Goal: Task Accomplishment & Management: Use online tool/utility

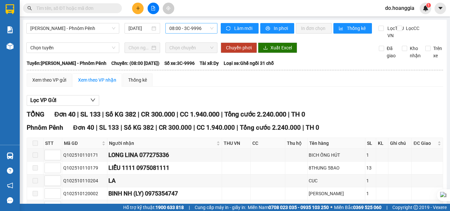
click at [197, 28] on span "08:00 - 3C-9996" at bounding box center [191, 28] width 44 height 10
click at [204, 25] on span "08:00 - 3C-9996" at bounding box center [191, 28] width 44 height 10
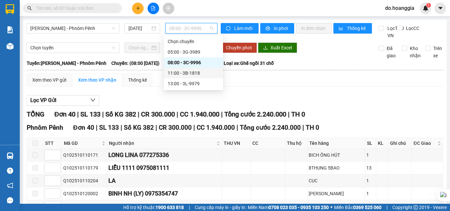
click at [200, 72] on div "11:00 - 3B-1818" at bounding box center [193, 73] width 51 height 7
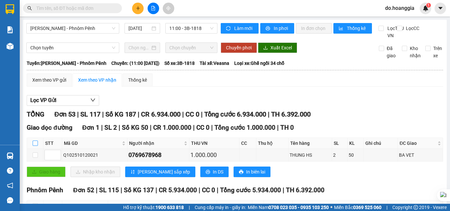
click at [35, 146] on input "checkbox" at bounding box center [35, 143] width 5 height 5
checkbox input "true"
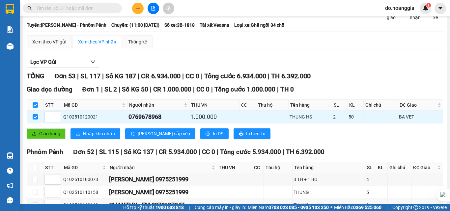
scroll to position [99, 0]
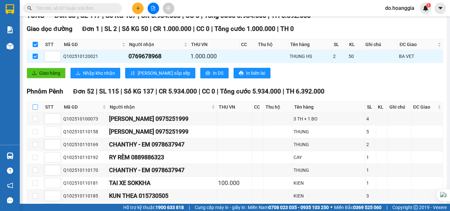
click at [36, 110] on input "checkbox" at bounding box center [35, 106] width 5 height 5
checkbox input "true"
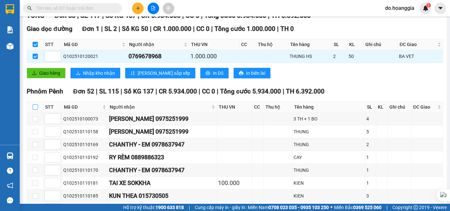
checkbox input "true"
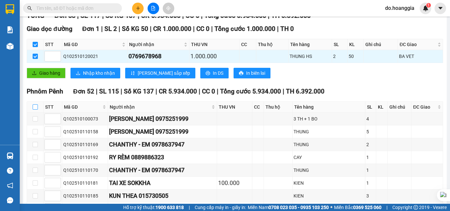
checkbox input "true"
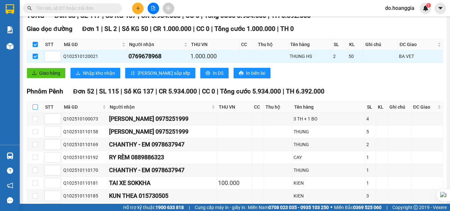
checkbox input "true"
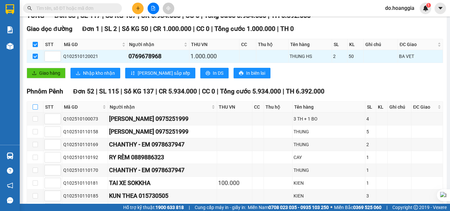
checkbox input "true"
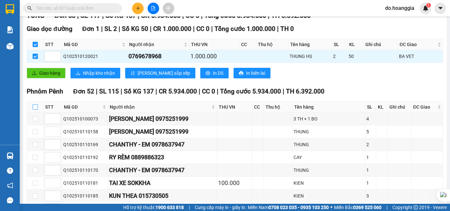
checkbox input "true"
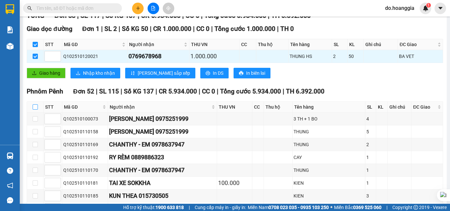
checkbox input "true"
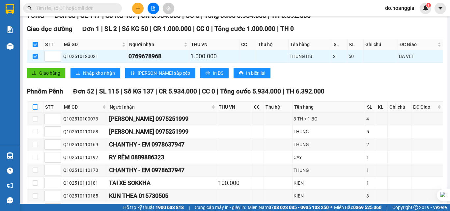
checkbox input "true"
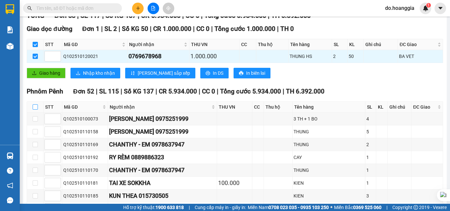
checkbox input "true"
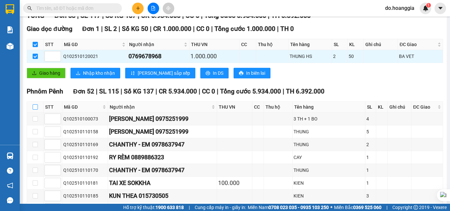
checkbox input "true"
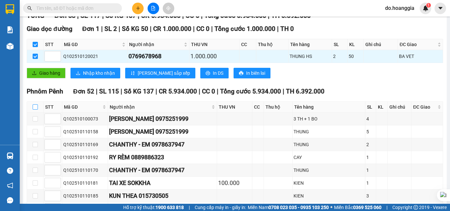
checkbox input "true"
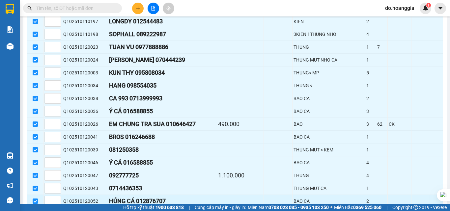
scroll to position [717, 0]
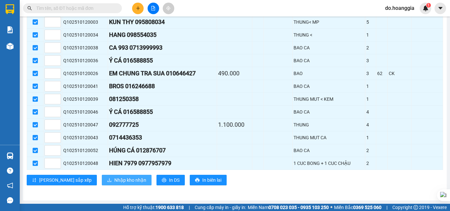
click at [114, 179] on span "Nhập kho nhận" at bounding box center [130, 180] width 32 height 7
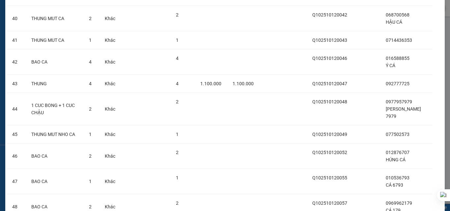
scroll to position [1190, 0]
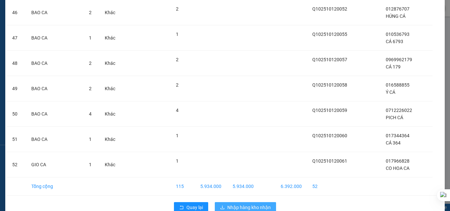
click at [247, 204] on span "Nhập hàng kho nhận" at bounding box center [248, 207] width 43 height 7
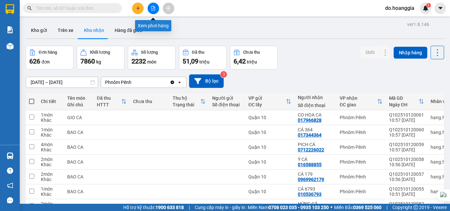
click at [153, 6] on icon "file-add" at bounding box center [154, 8] width 4 height 5
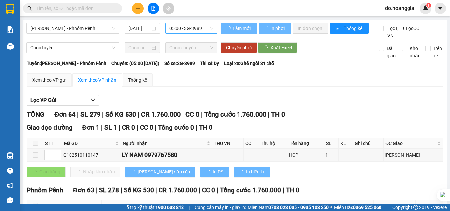
click at [205, 29] on span "05:00 - 3G-3989" at bounding box center [191, 28] width 44 height 10
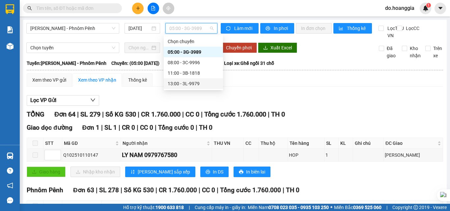
click at [200, 82] on div "13:00 - 3L-9979" at bounding box center [193, 83] width 51 height 7
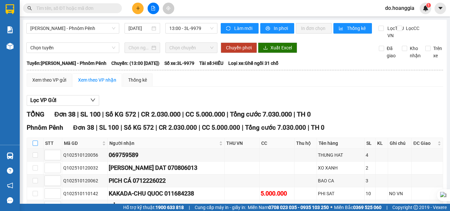
click at [35, 146] on input "checkbox" at bounding box center [35, 143] width 5 height 5
checkbox input "true"
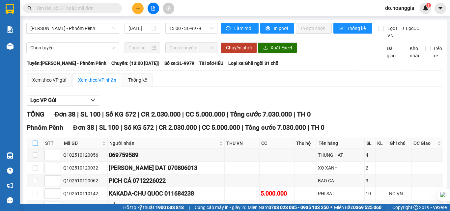
checkbox input "true"
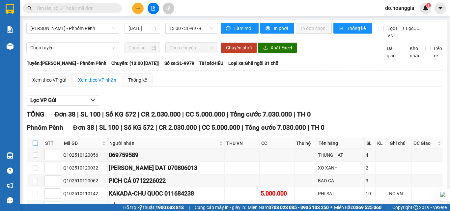
checkbox input "true"
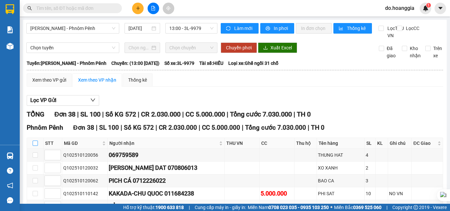
checkbox input "true"
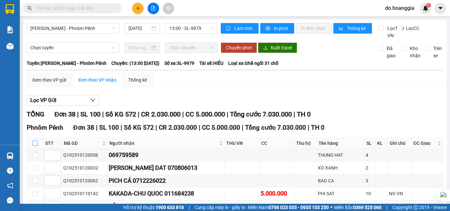
checkbox input "true"
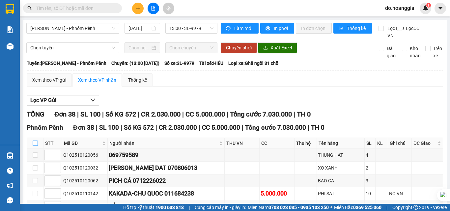
checkbox input "true"
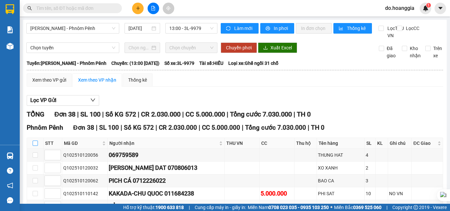
checkbox input "true"
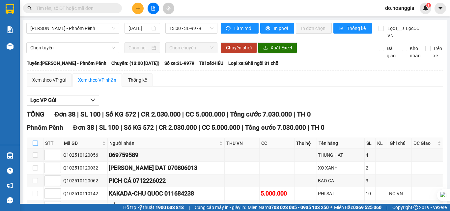
checkbox input "true"
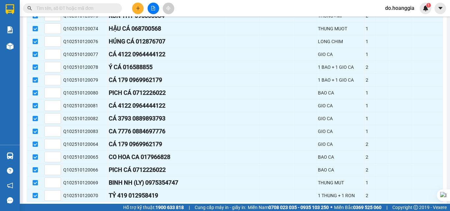
scroll to position [475, 0]
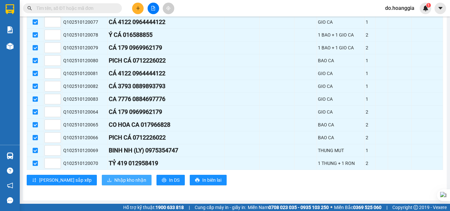
click at [102, 175] on button "Nhập kho nhận" at bounding box center [127, 180] width 50 height 11
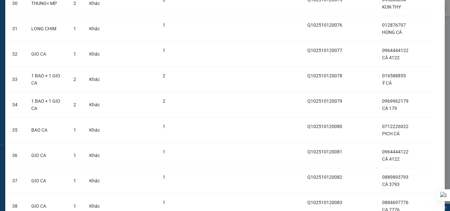
scroll to position [871, 0]
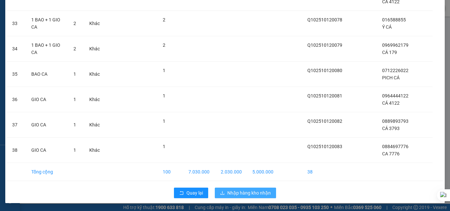
click at [249, 193] on span "Nhập hàng kho nhận" at bounding box center [248, 192] width 43 height 7
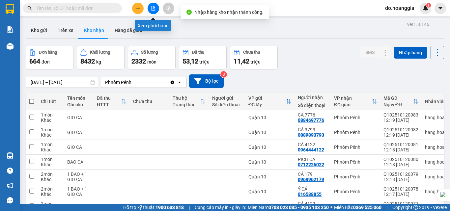
click at [154, 8] on icon "file-add" at bounding box center [153, 8] width 5 height 5
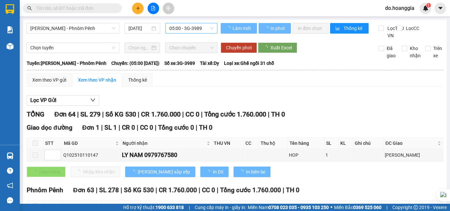
click at [190, 29] on span "05:00 - 3G-3989" at bounding box center [191, 28] width 44 height 10
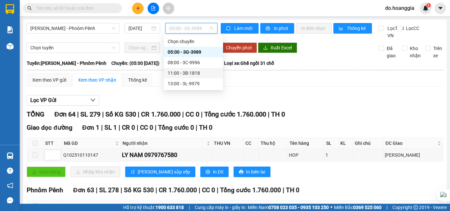
click at [201, 72] on div "11:00 - 3B-1818" at bounding box center [193, 73] width 51 height 7
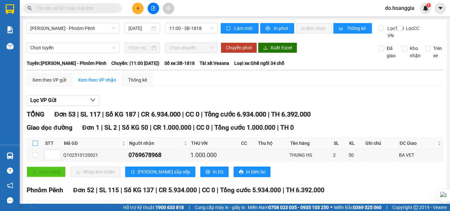
click at [35, 146] on input "checkbox" at bounding box center [35, 143] width 5 height 5
checkbox input "true"
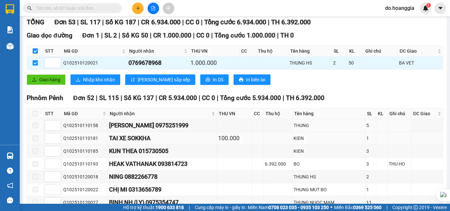
scroll to position [99, 0]
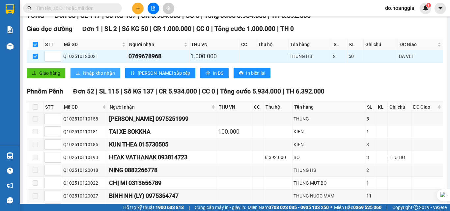
click at [91, 77] on span "Nhập kho nhận" at bounding box center [99, 73] width 32 height 7
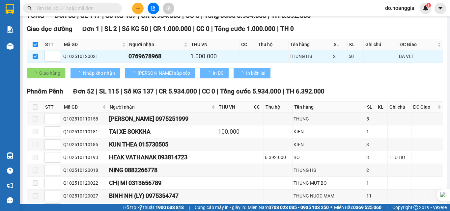
checkbox input "false"
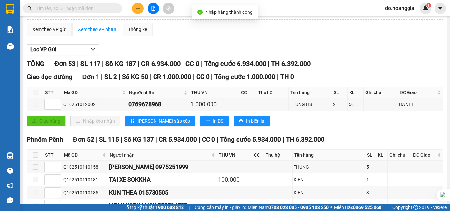
scroll to position [0, 0]
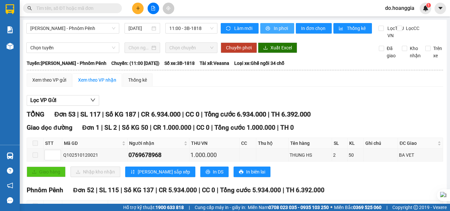
click at [275, 28] on span "In phơi" at bounding box center [281, 28] width 15 height 7
click at [201, 25] on span "11:00 - 3B-1818" at bounding box center [191, 28] width 44 height 10
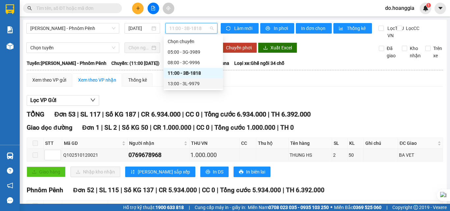
click at [200, 84] on div "13:00 - 3L-9979" at bounding box center [193, 83] width 51 height 7
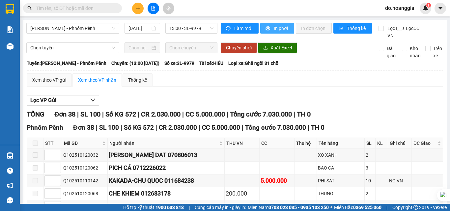
click at [276, 27] on span "In phơi" at bounding box center [281, 28] width 15 height 7
click at [198, 26] on span "13:00 - 3L-9979" at bounding box center [191, 28] width 44 height 10
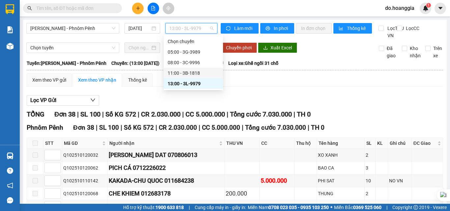
click at [199, 70] on div "11:00 - 3B-1818" at bounding box center [193, 73] width 51 height 7
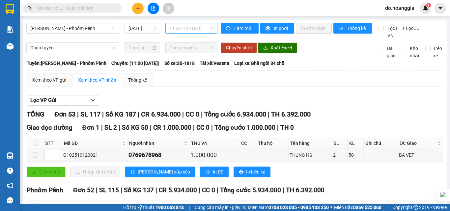
click at [196, 27] on span "11:00 - 3B-1818" at bounding box center [191, 28] width 44 height 10
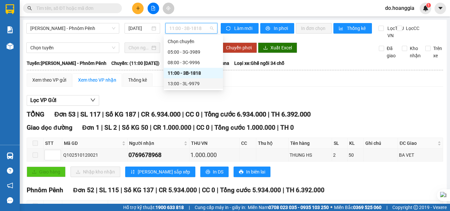
click at [195, 81] on div "13:00 - 3L-9979" at bounding box center [193, 83] width 51 height 7
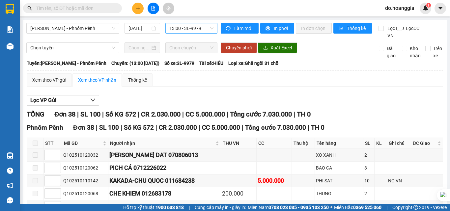
click at [198, 29] on span "13:00 - 3L-9979" at bounding box center [191, 28] width 44 height 10
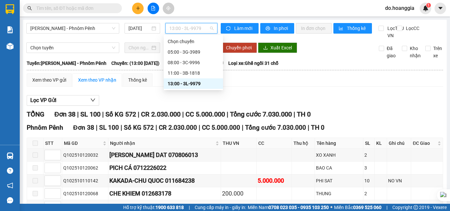
click at [197, 84] on div "13:00 - 3L-9979" at bounding box center [193, 83] width 51 height 7
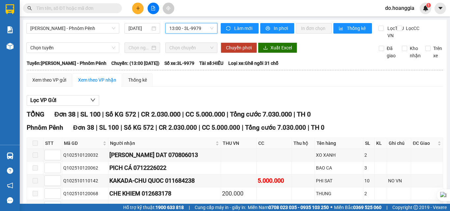
click at [200, 29] on span "13:00 - 3L-9979" at bounding box center [191, 28] width 44 height 10
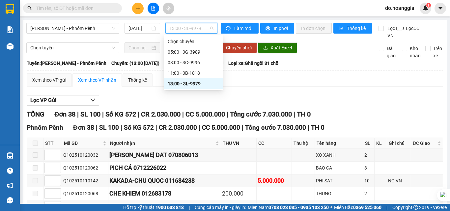
click at [194, 85] on div "13:00 - 3L-9979" at bounding box center [193, 83] width 51 height 7
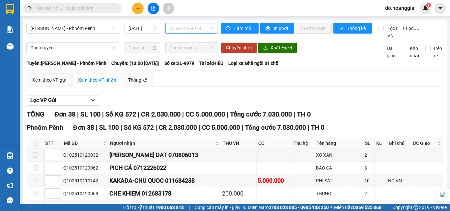
click at [196, 28] on span "13:00 - 3L-9979" at bounding box center [191, 28] width 44 height 10
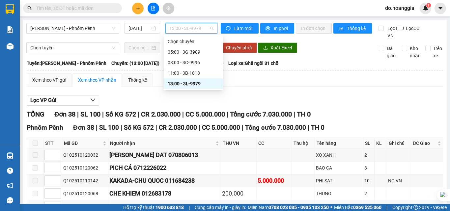
click at [195, 85] on div "13:00 - 3L-9979" at bounding box center [193, 83] width 51 height 7
